Goal: Information Seeking & Learning: Learn about a topic

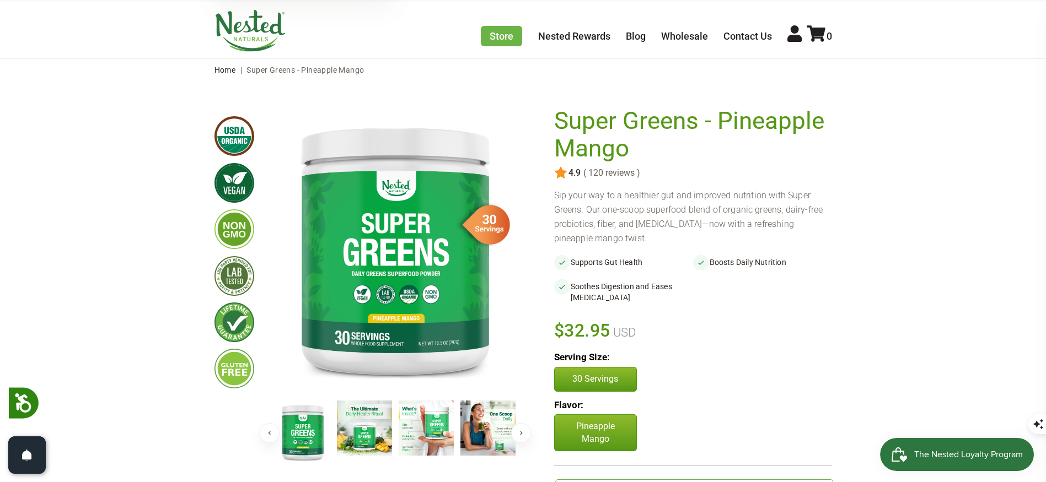
scroll to position [55, 0]
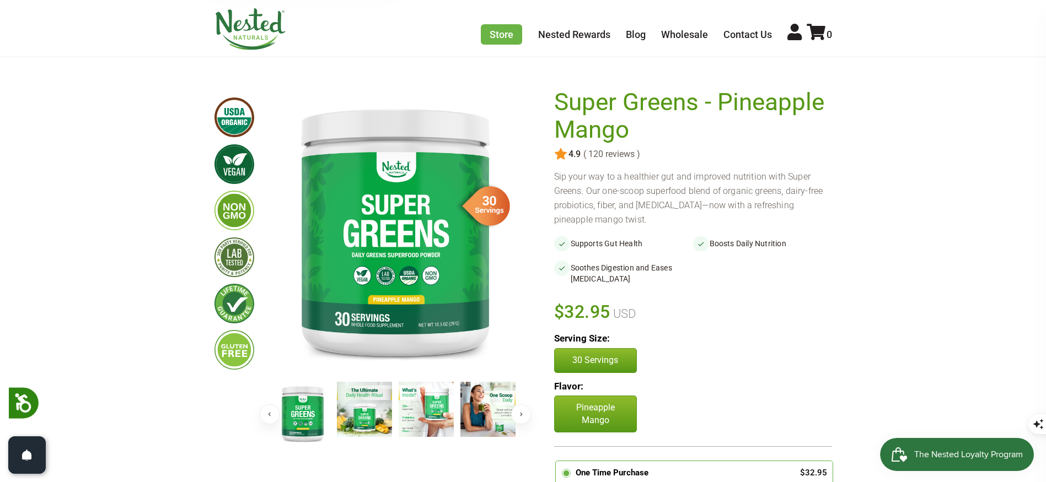
click at [356, 414] on img at bounding box center [364, 409] width 55 height 55
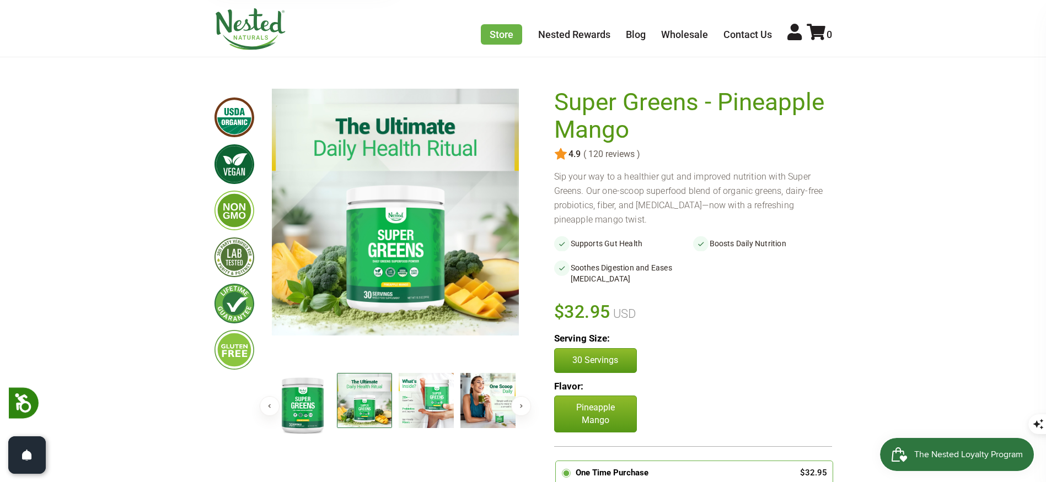
click at [416, 411] on img at bounding box center [426, 400] width 55 height 55
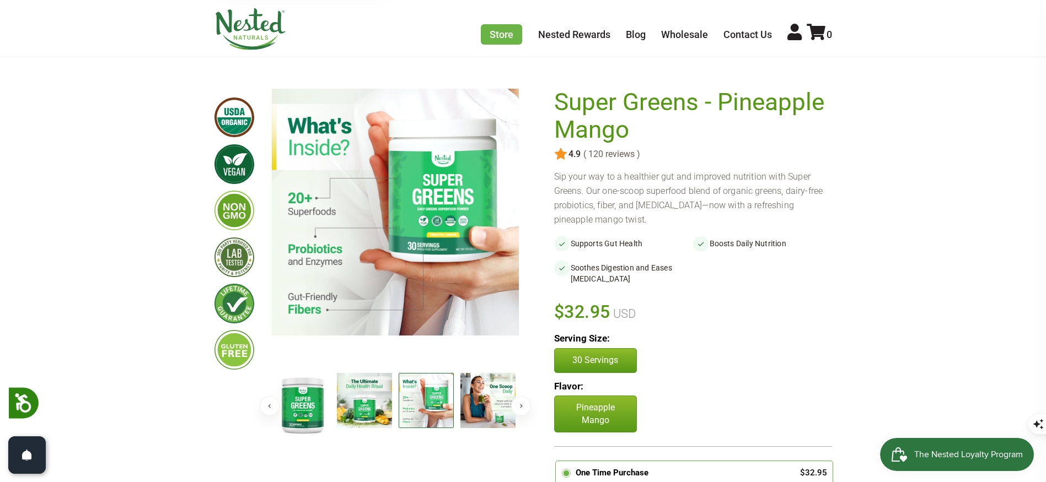
click at [471, 413] on img at bounding box center [487, 400] width 55 height 55
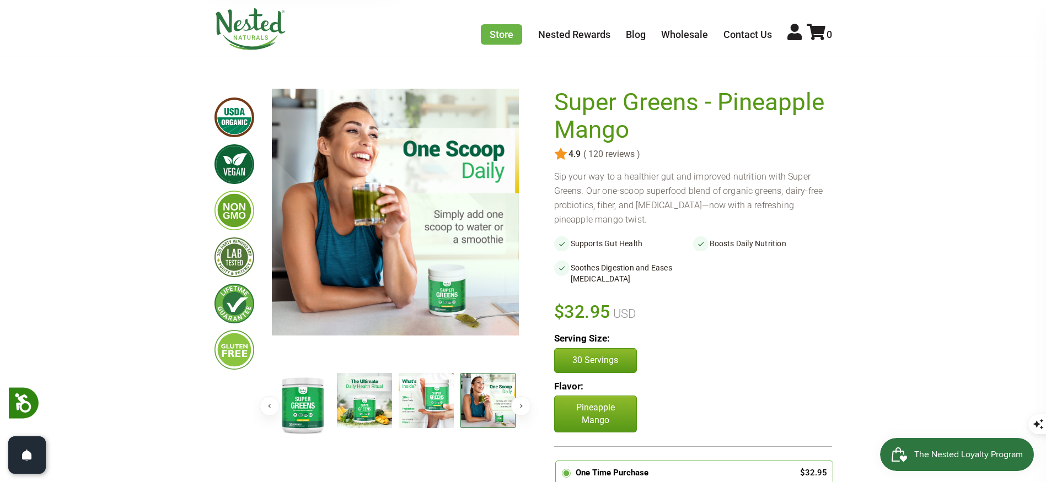
click at [308, 410] on img at bounding box center [302, 404] width 55 height 63
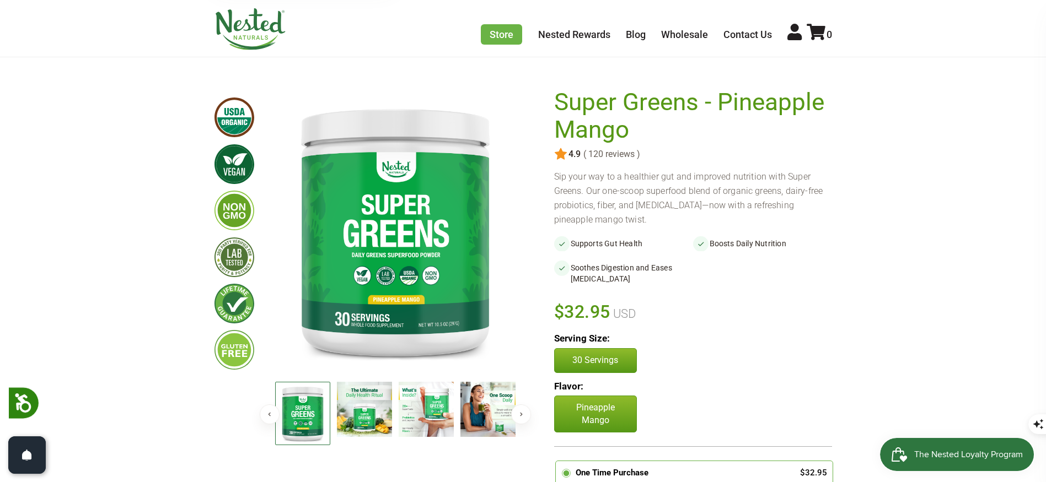
click at [376, 414] on img at bounding box center [364, 409] width 55 height 55
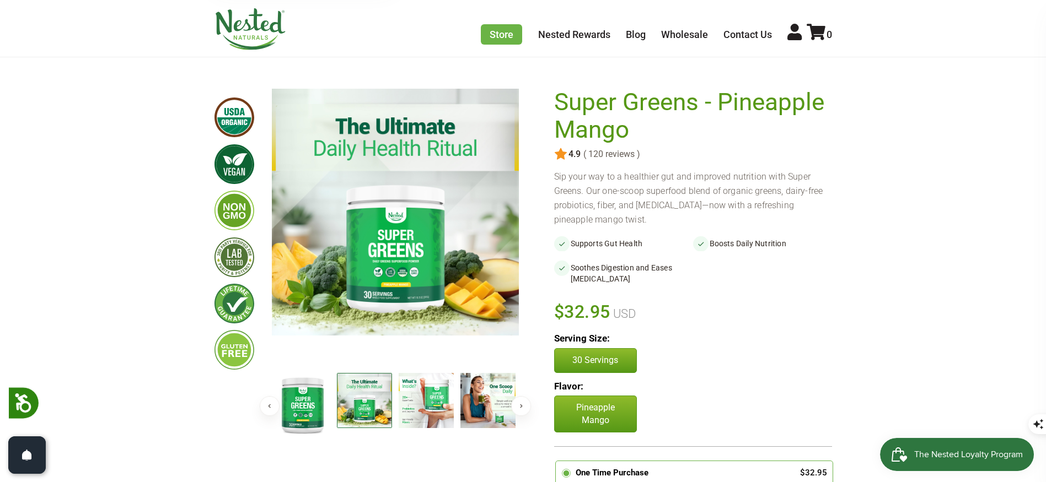
click at [427, 417] on img at bounding box center [426, 400] width 55 height 55
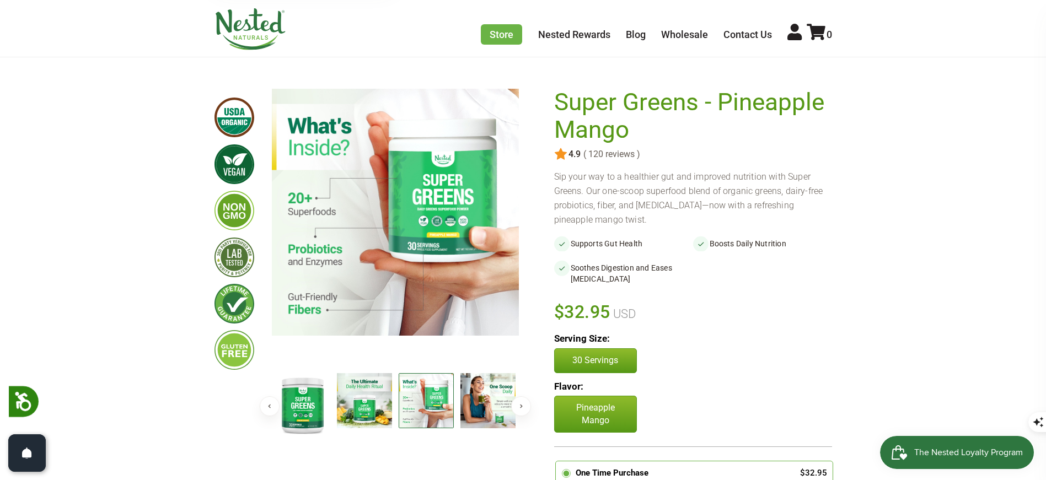
click at [481, 409] on img at bounding box center [487, 400] width 55 height 55
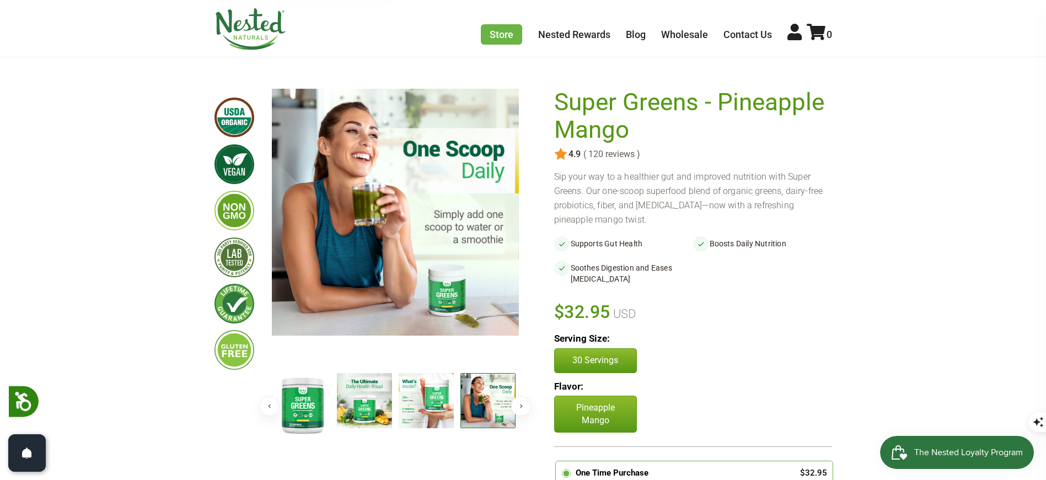
click at [379, 398] on img at bounding box center [364, 400] width 55 height 55
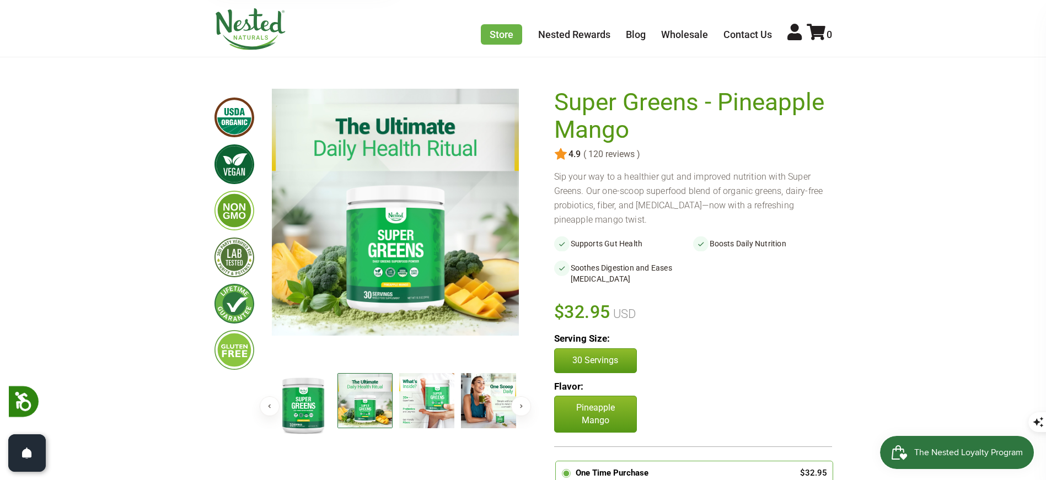
click at [407, 398] on img at bounding box center [426, 400] width 55 height 55
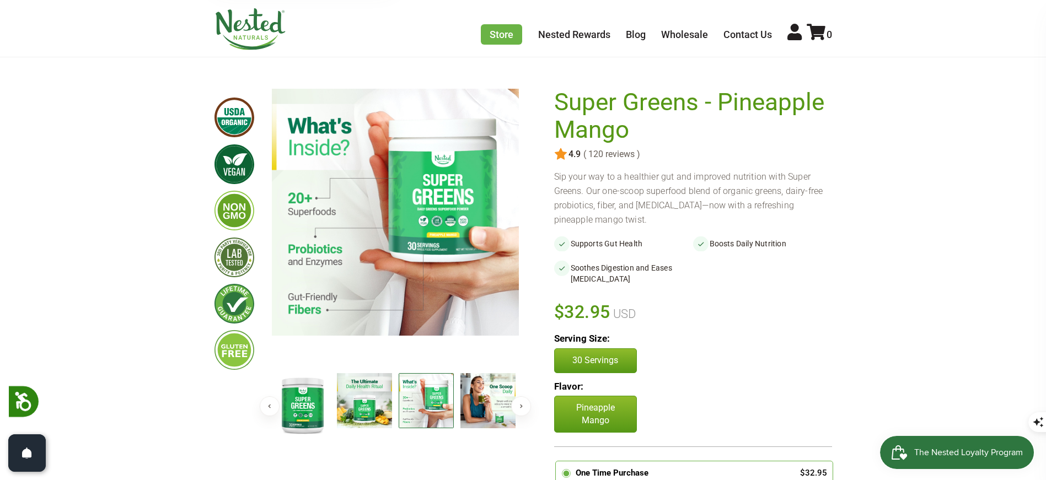
click at [312, 398] on img at bounding box center [302, 404] width 55 height 63
